Goal: Check status

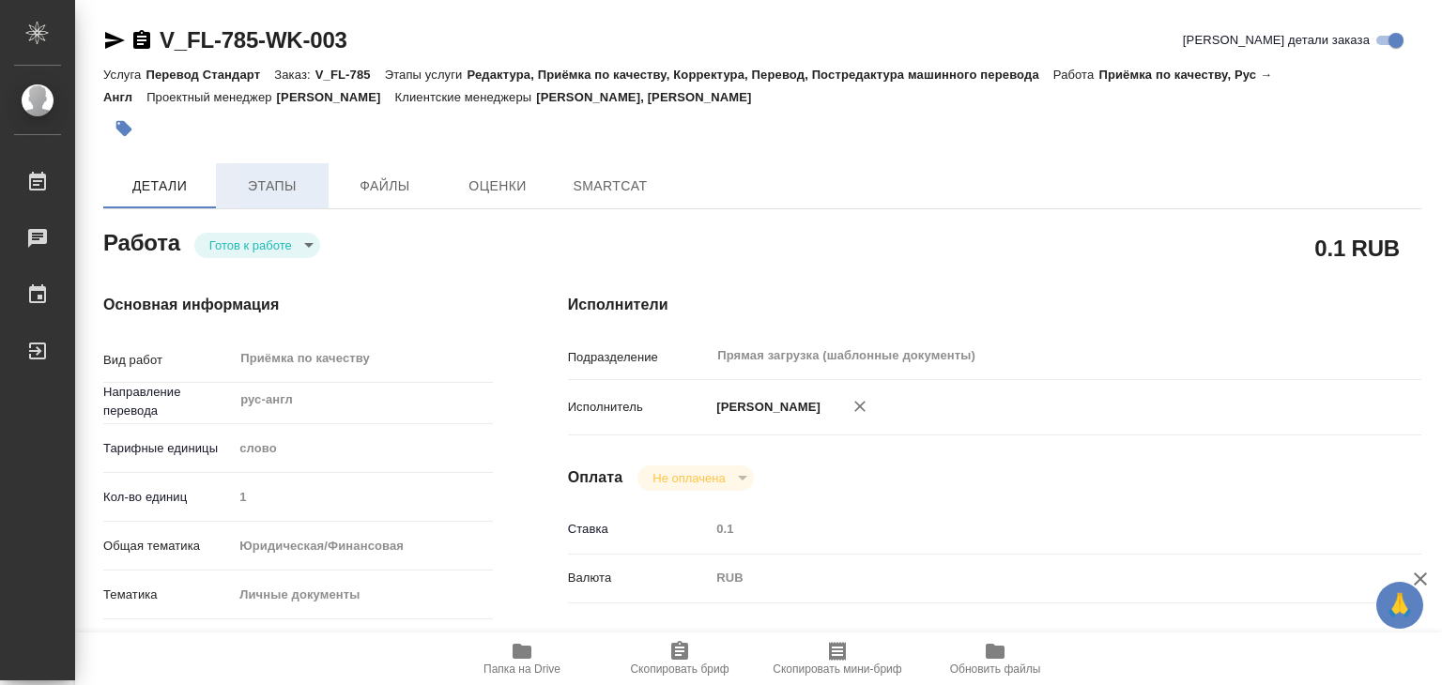
type textarea "x"
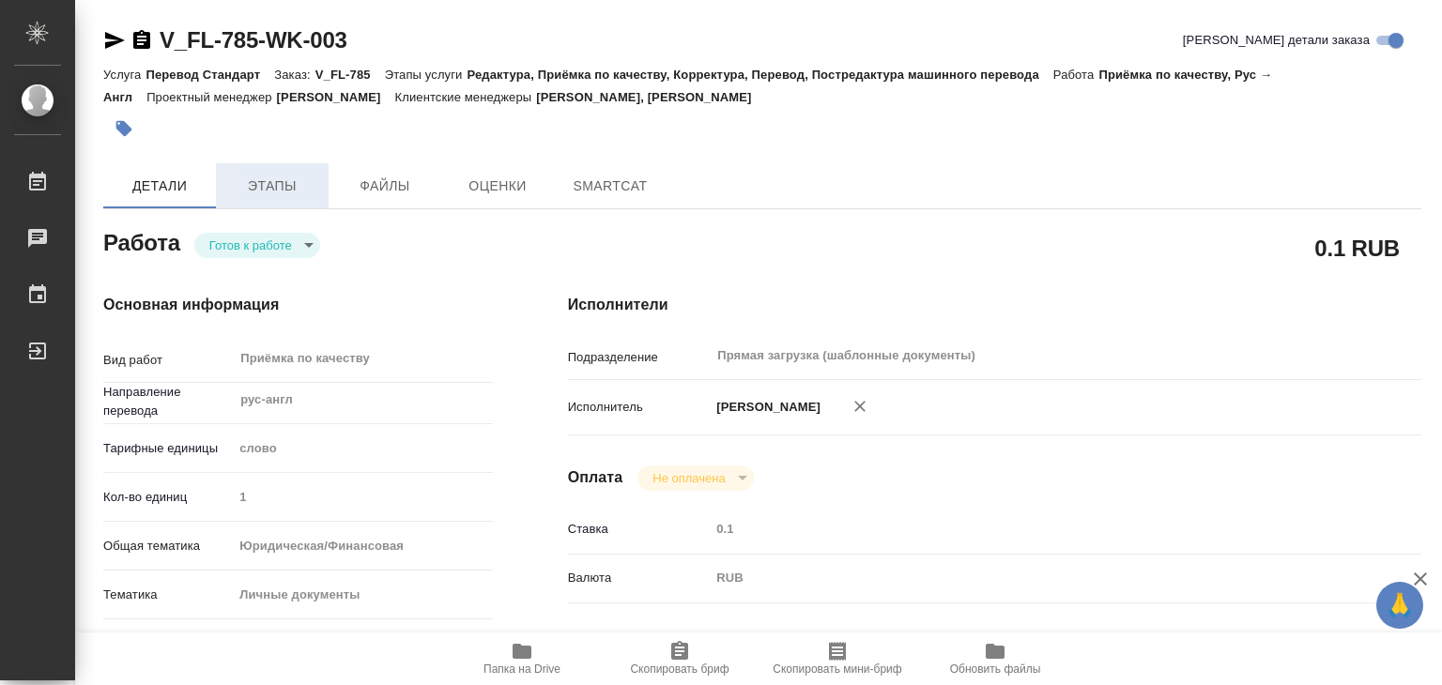
type textarea "x"
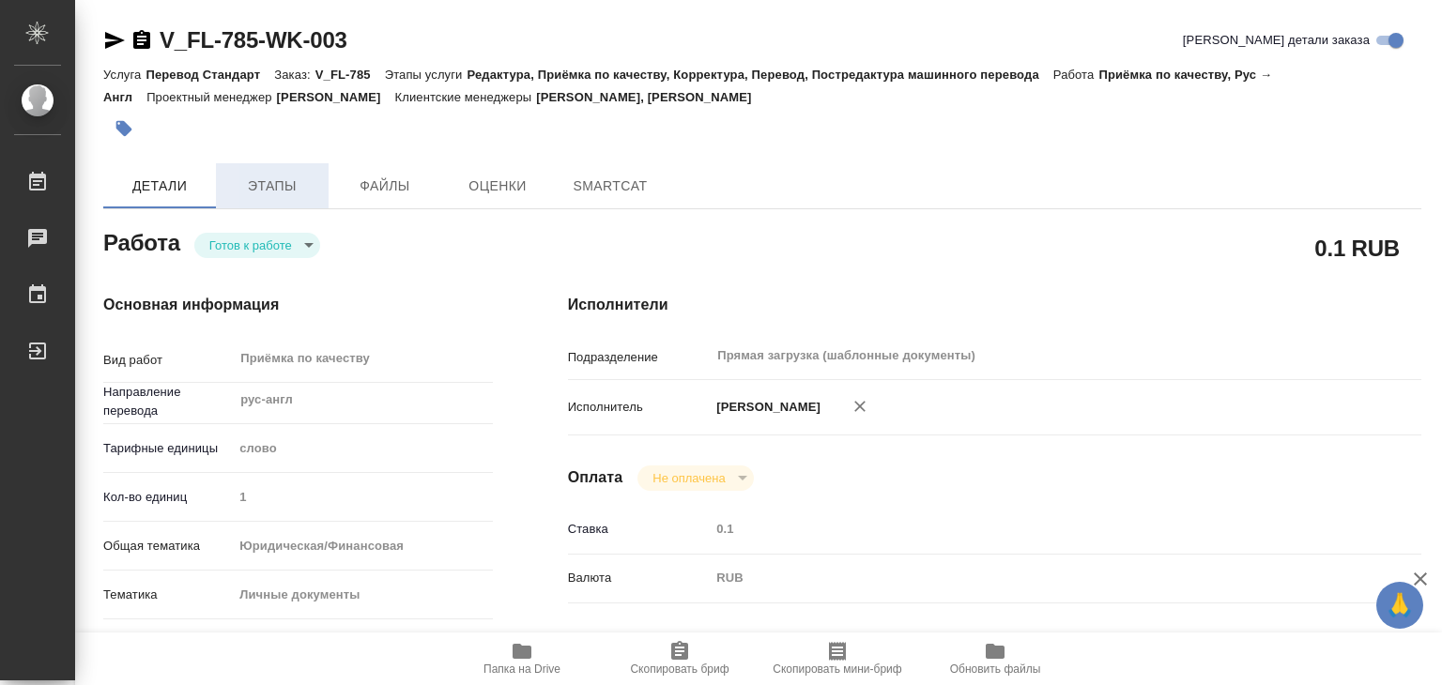
type textarea "x"
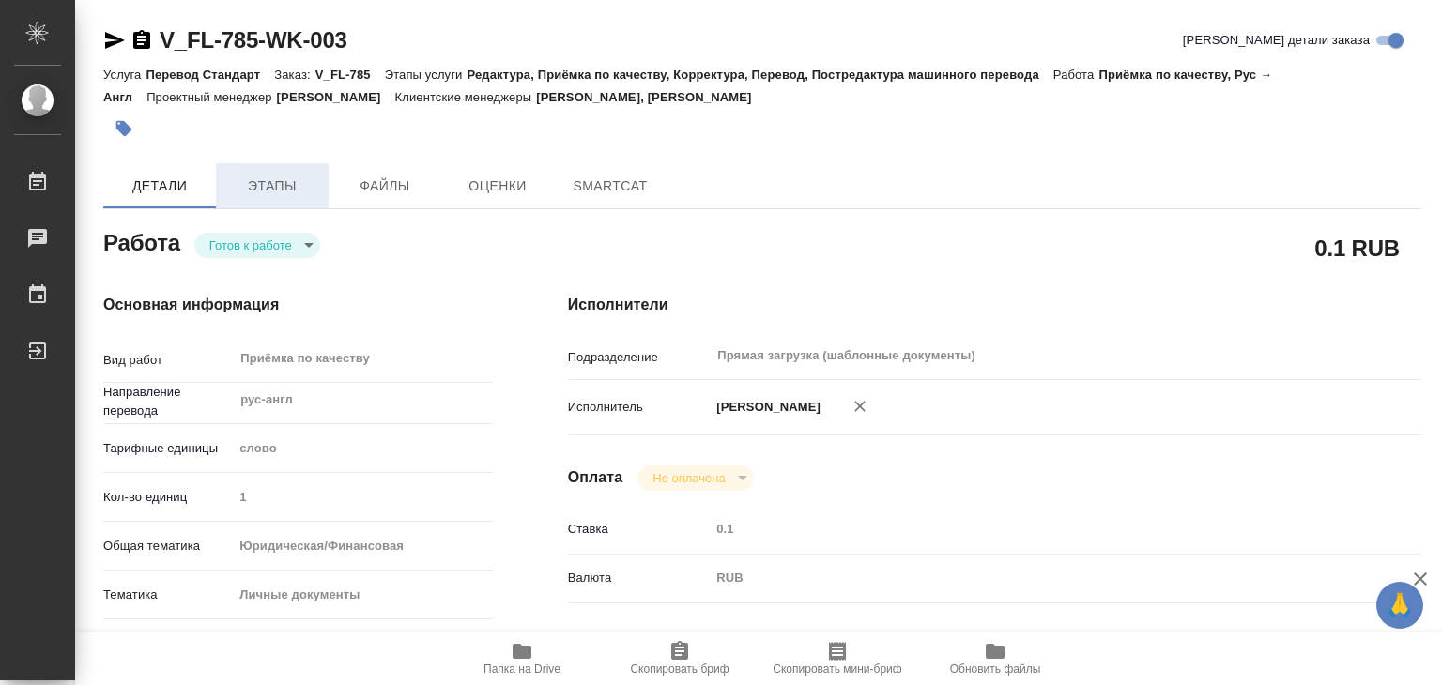
type textarea "x"
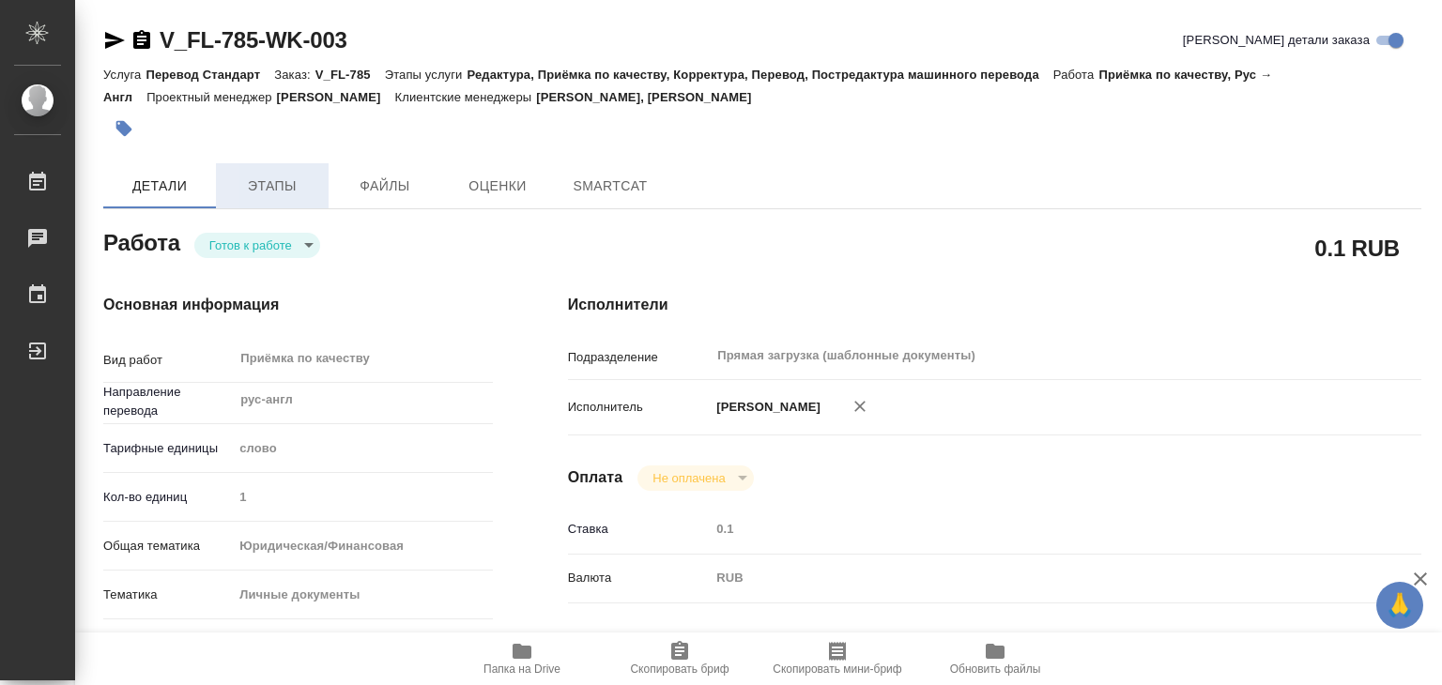
type textarea "x"
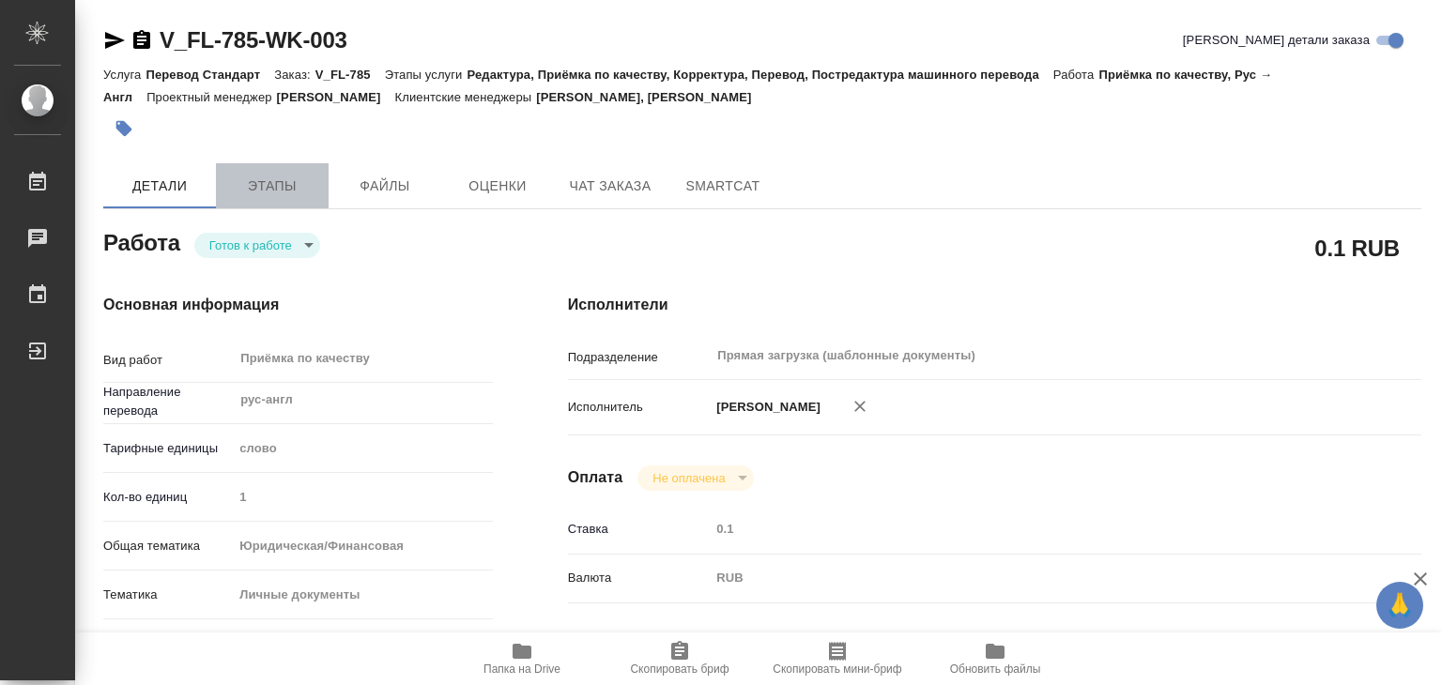
click at [268, 185] on span "Этапы" at bounding box center [272, 186] width 90 height 23
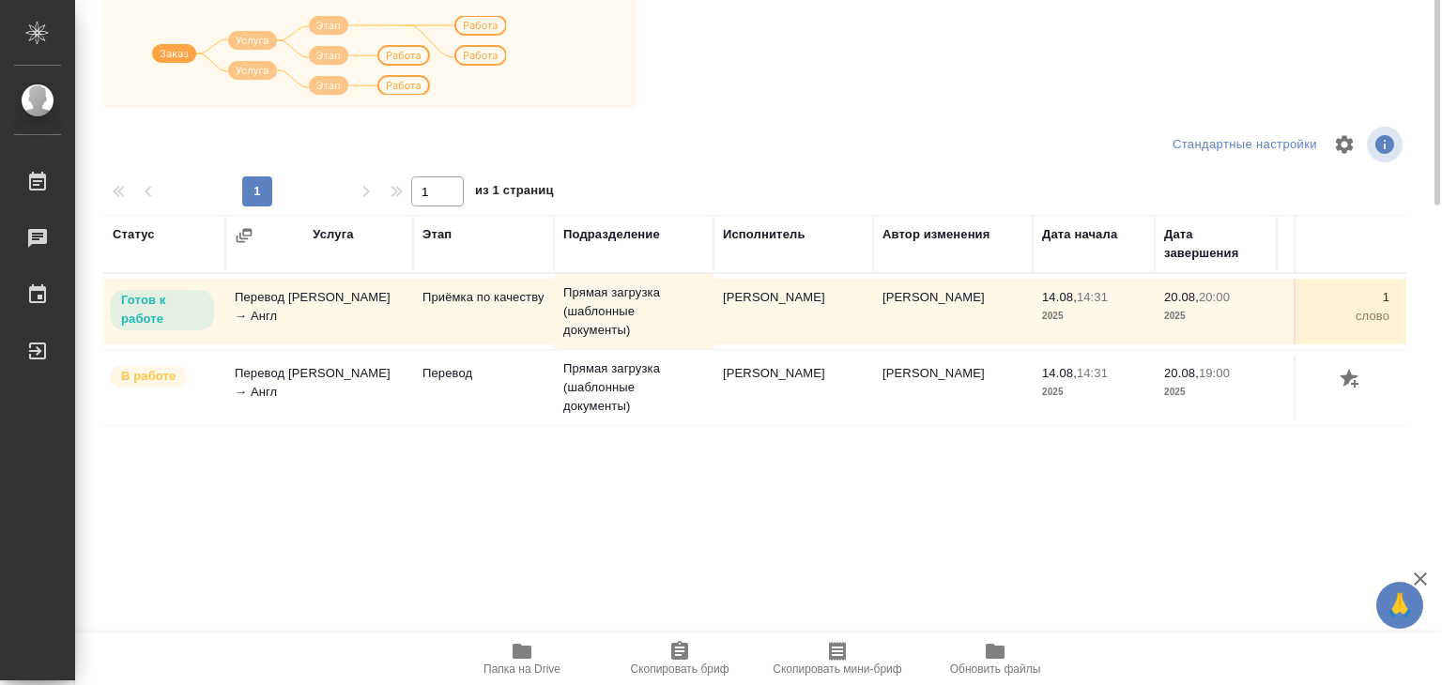
scroll to position [11, 0]
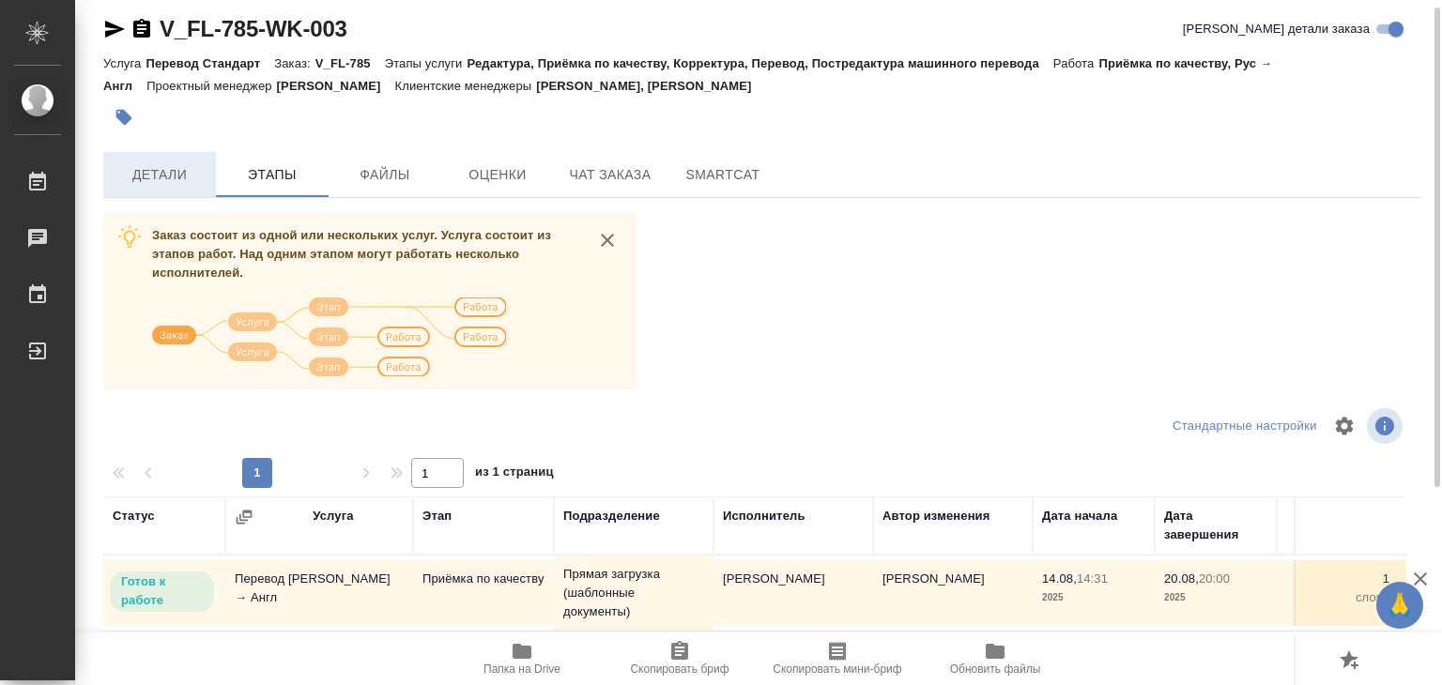
click at [172, 177] on span "Детали" at bounding box center [160, 174] width 90 height 23
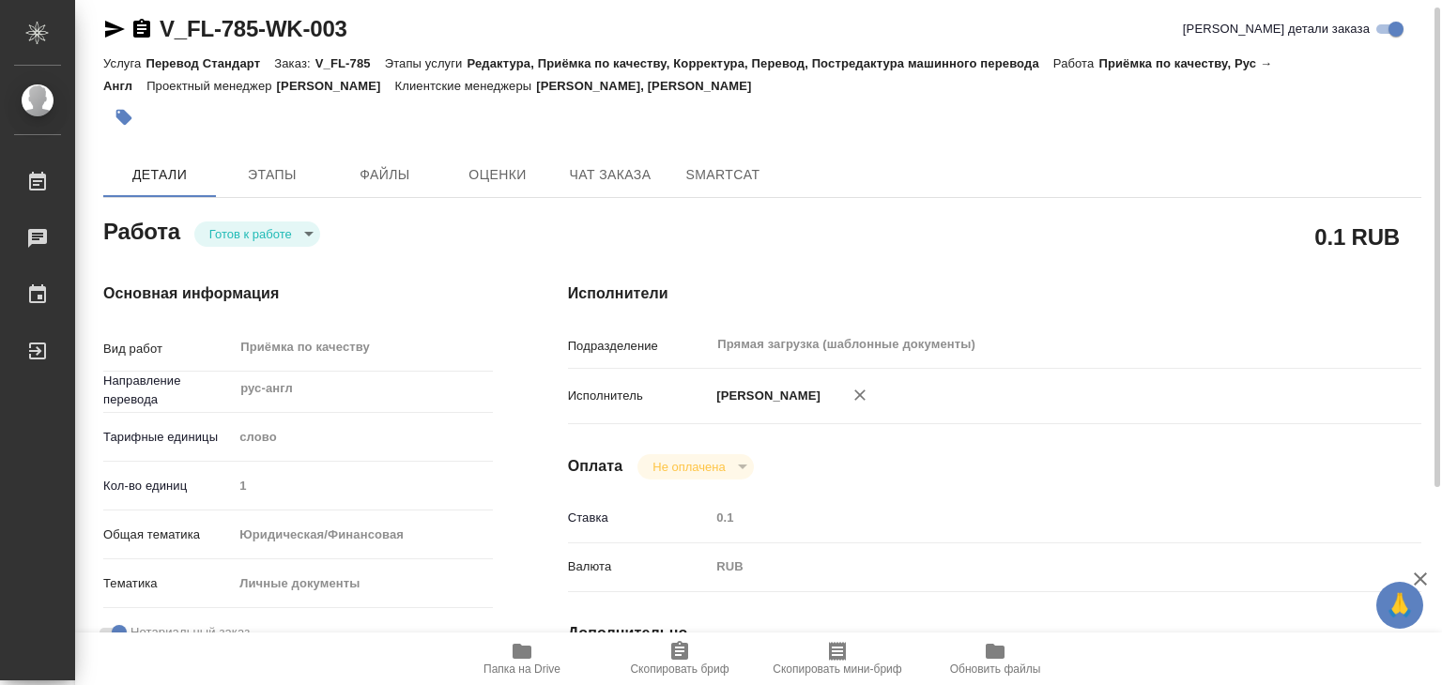
type textarea "x"
